Goal: Browse casually

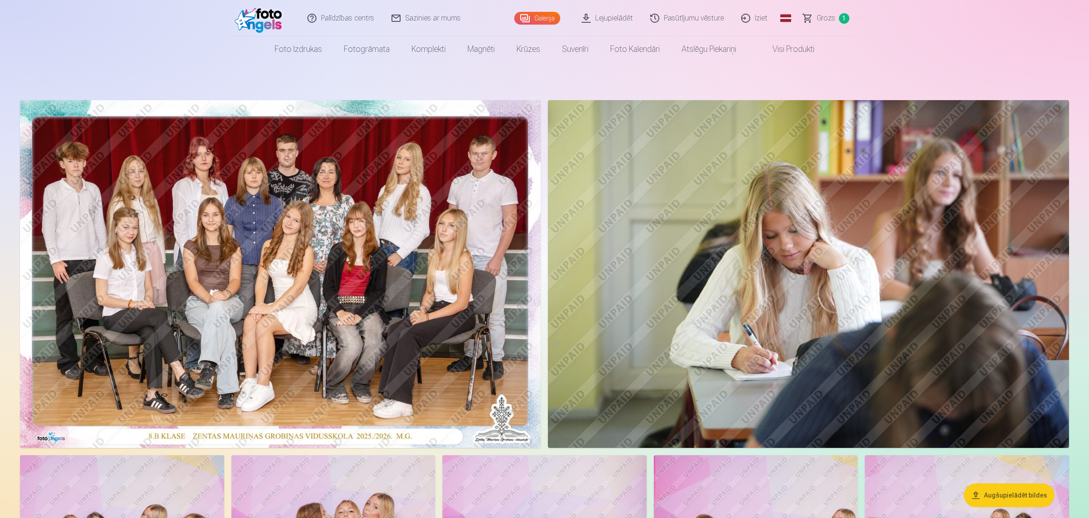
click at [303, 261] on img at bounding box center [280, 274] width 521 height 348
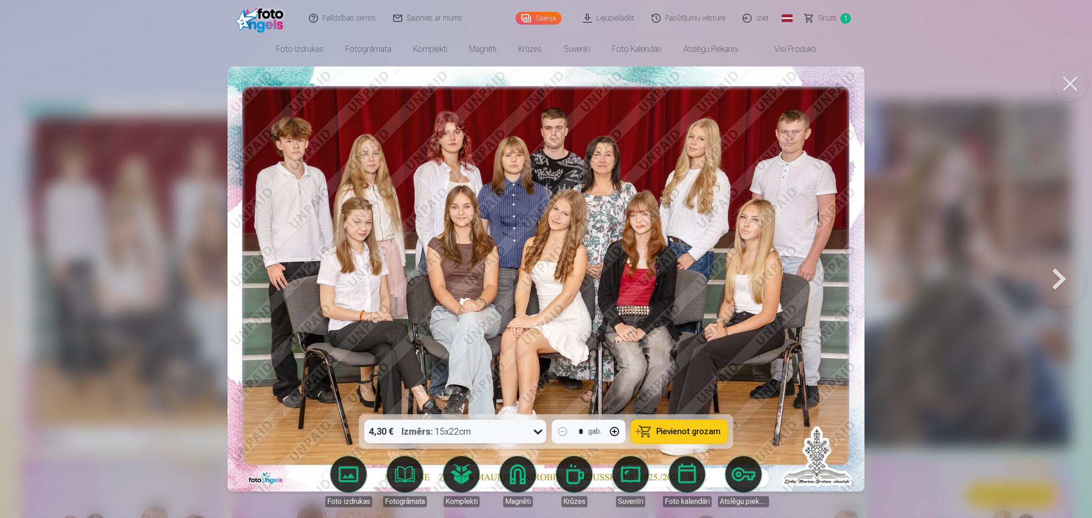
click at [1051, 281] on button at bounding box center [1059, 279] width 58 height 252
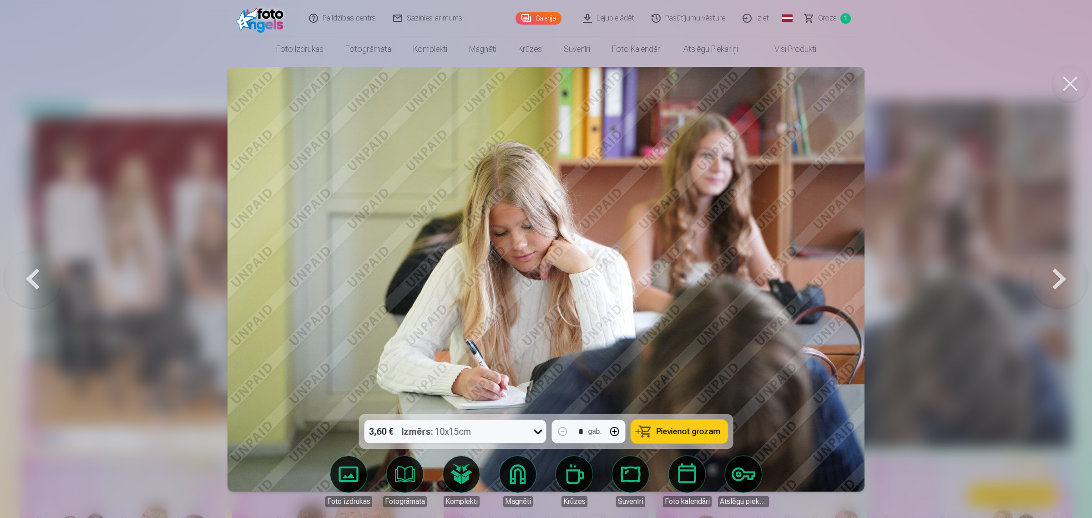
click at [1047, 278] on button at bounding box center [1059, 279] width 58 height 252
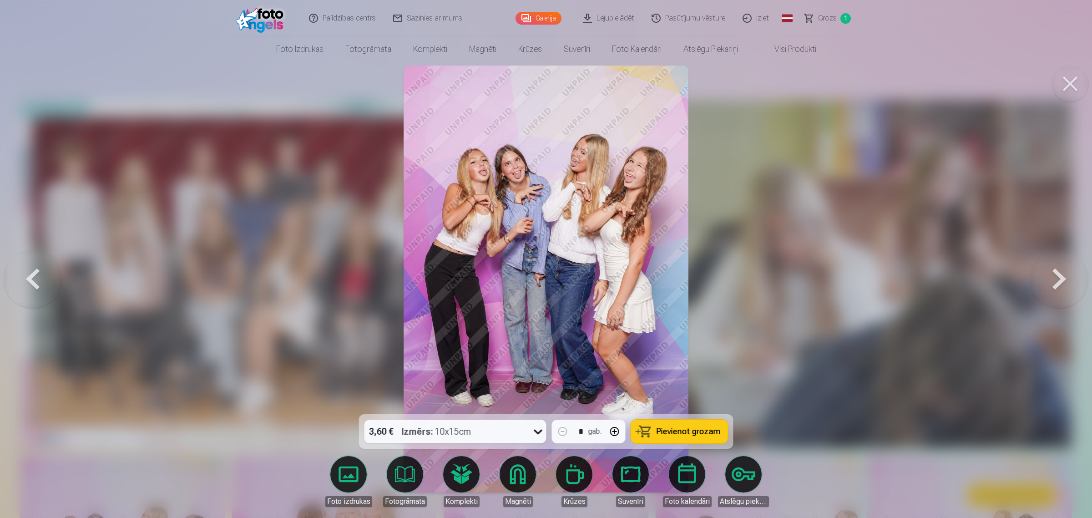
click at [1047, 278] on button at bounding box center [1059, 279] width 58 height 252
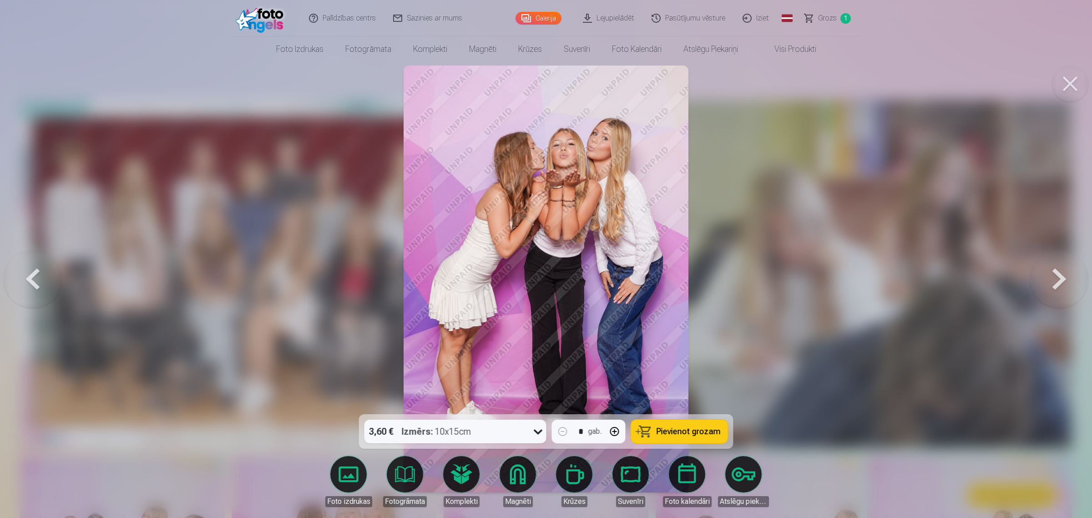
click at [1069, 87] on button at bounding box center [1070, 84] width 36 height 36
